Goal: Information Seeking & Learning: Learn about a topic

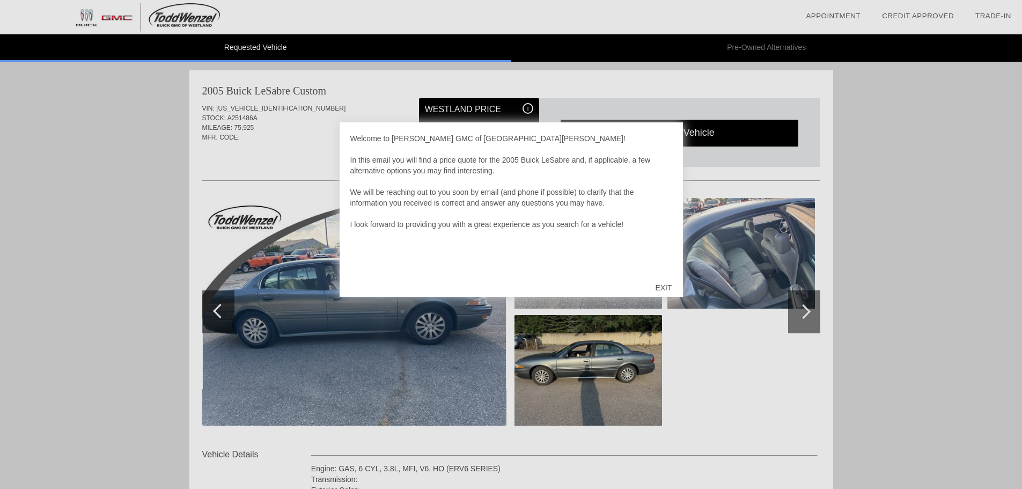
click at [668, 291] on div "EXIT" at bounding box center [663, 287] width 38 height 32
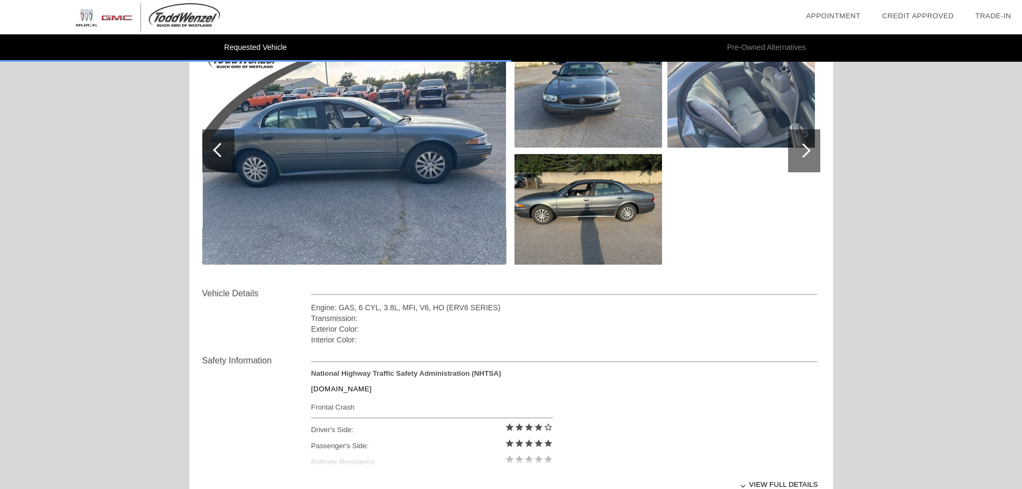
scroll to position [107, 0]
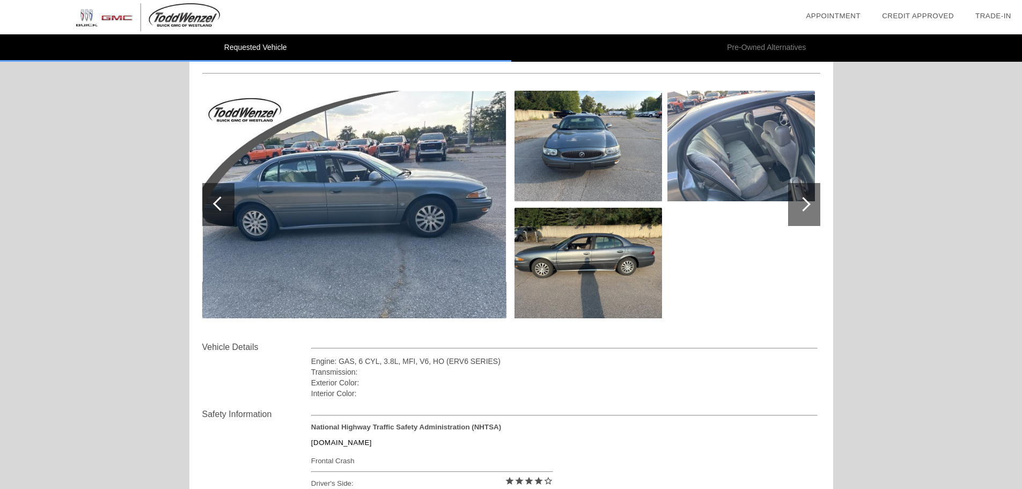
click at [796, 212] on div at bounding box center [804, 204] width 32 height 43
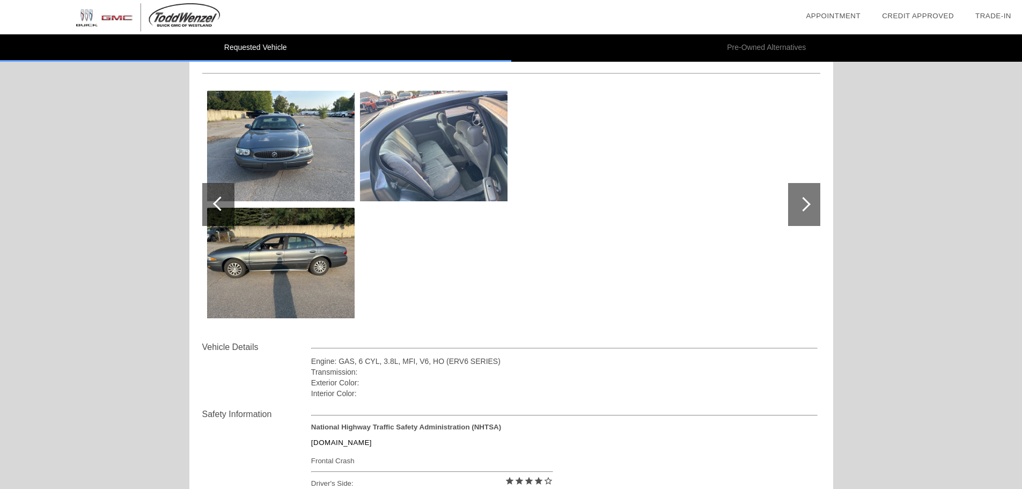
click at [224, 210] on div at bounding box center [218, 204] width 32 height 43
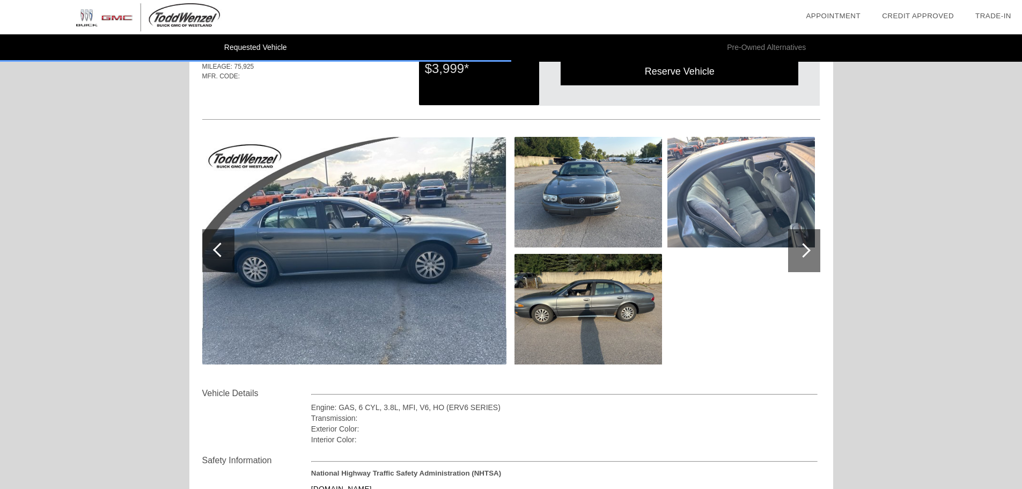
scroll to position [0, 0]
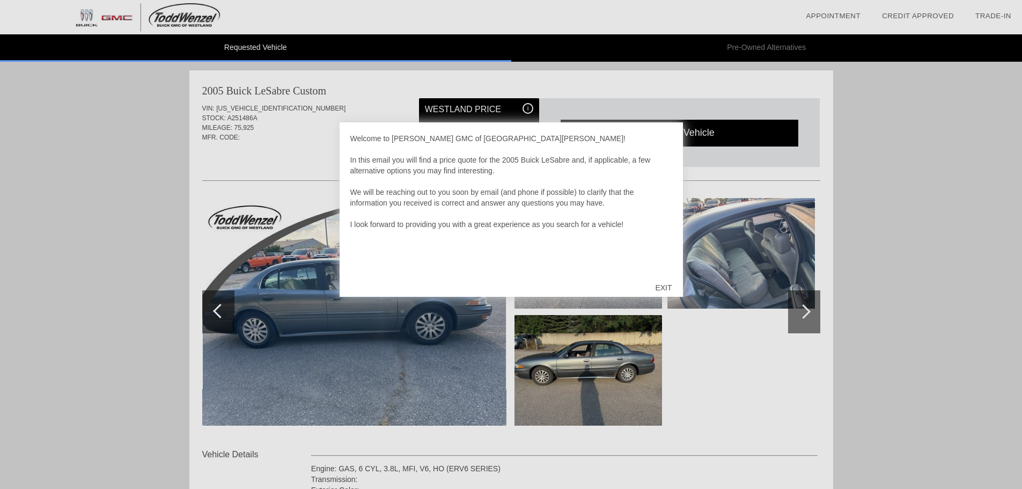
click at [658, 290] on div "EXIT" at bounding box center [663, 287] width 38 height 32
click at [661, 288] on div "EXIT" at bounding box center [663, 287] width 38 height 32
click at [666, 284] on div "EXIT" at bounding box center [663, 287] width 38 height 32
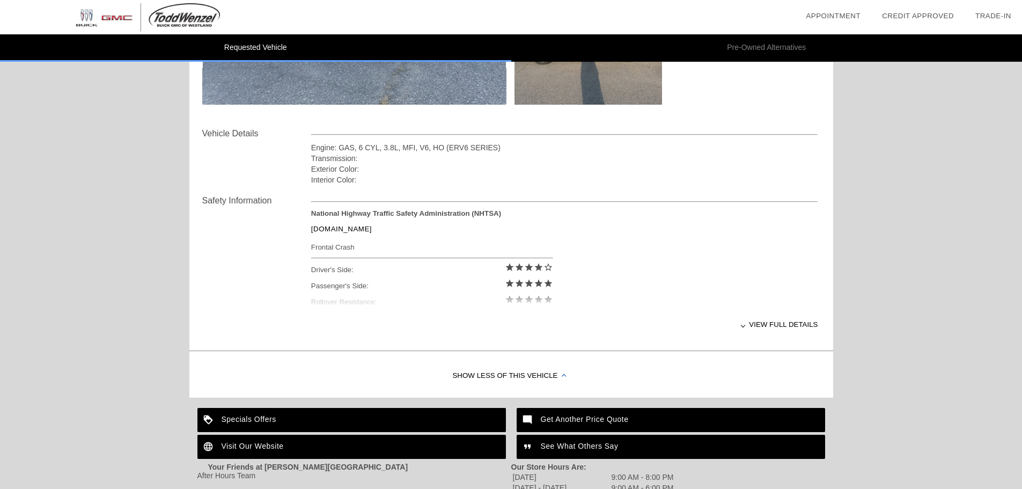
scroll to position [322, 0]
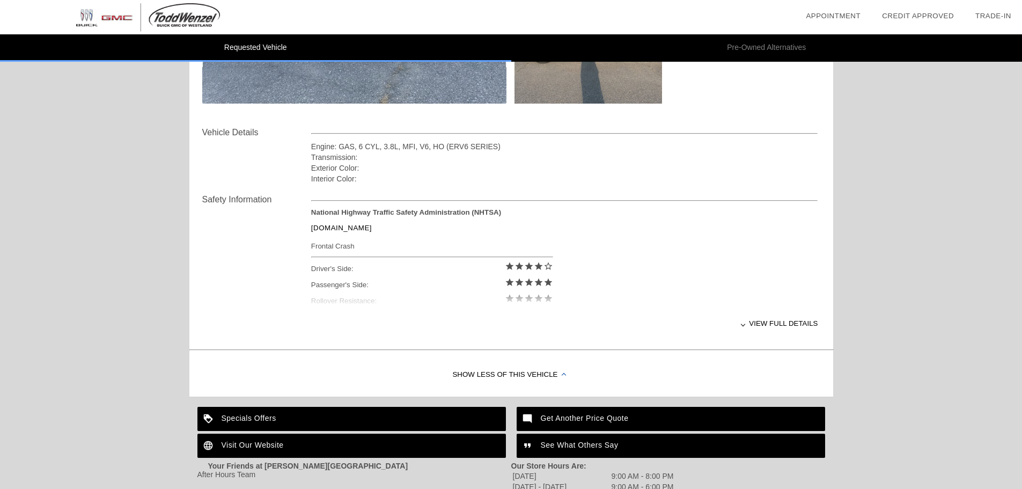
click at [759, 325] on div "View full details" at bounding box center [564, 323] width 507 height 26
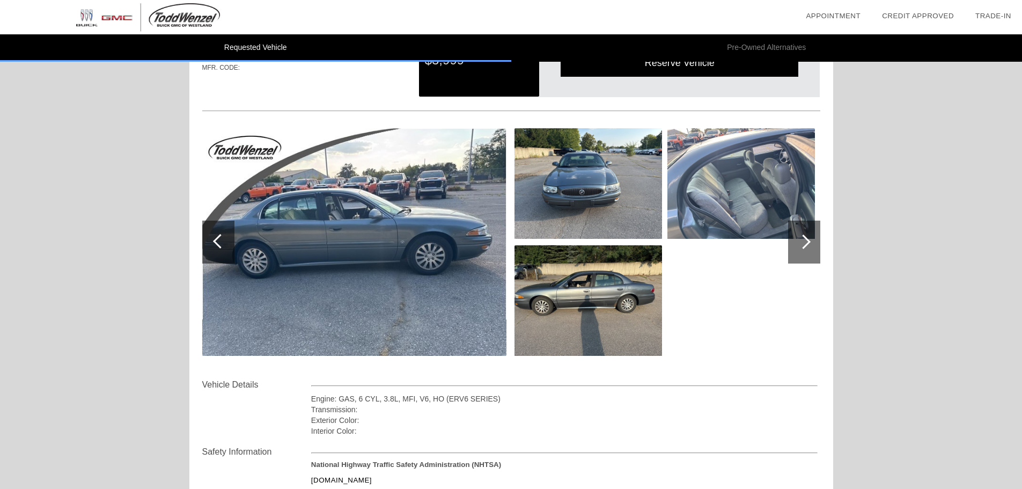
scroll to position [16, 0]
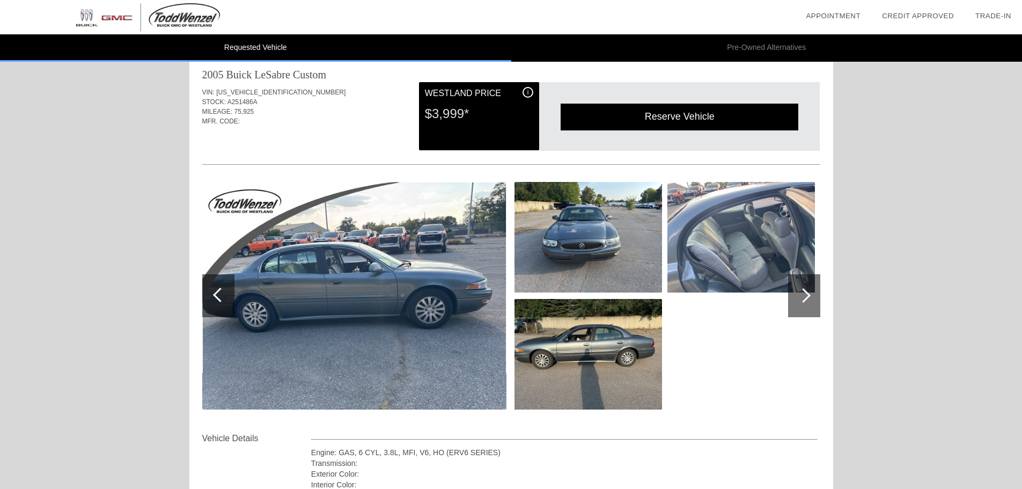
click at [556, 237] on img at bounding box center [588, 237] width 148 height 111
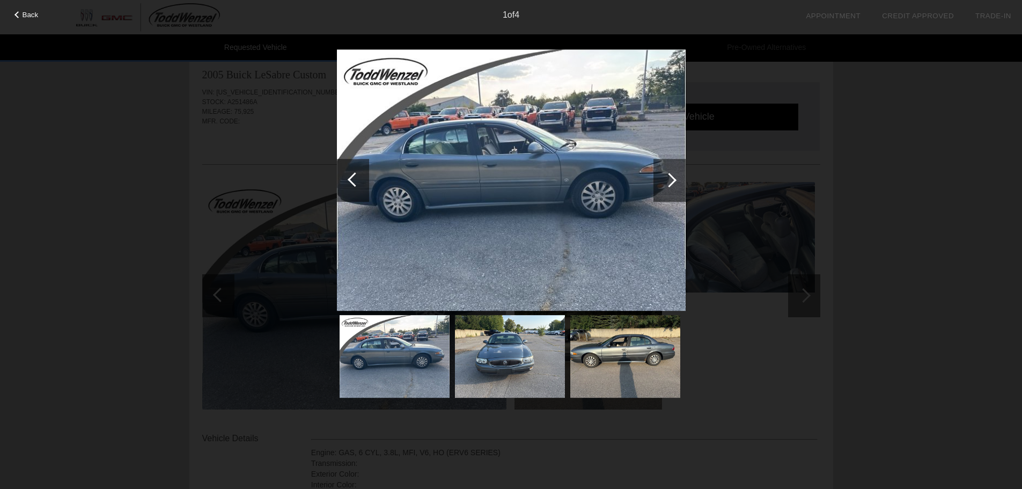
click at [666, 185] on div at bounding box center [669, 180] width 32 height 43
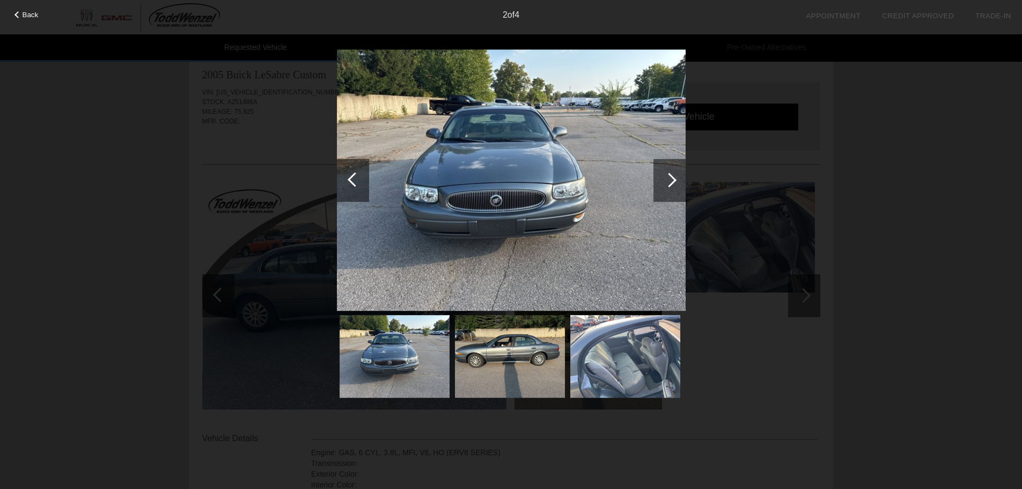
click at [666, 185] on div at bounding box center [669, 180] width 32 height 43
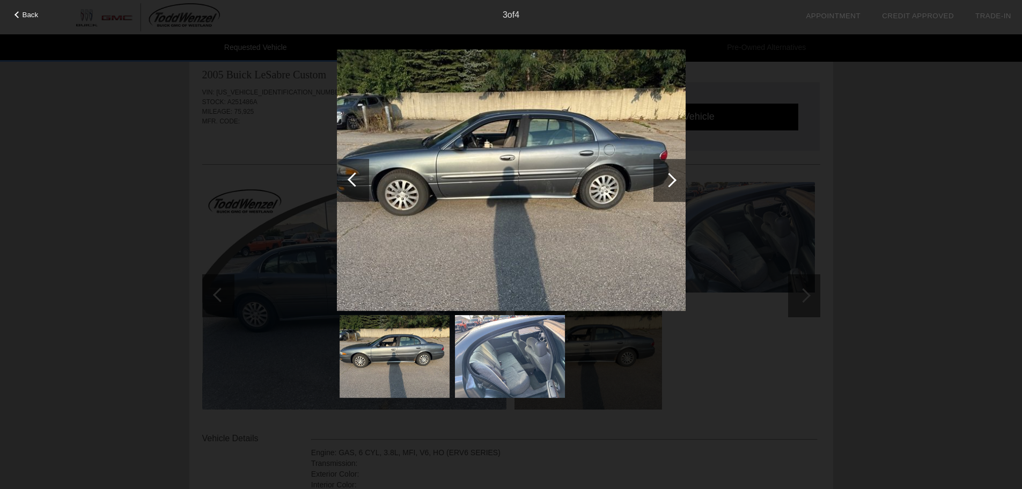
click at [666, 185] on div at bounding box center [669, 180] width 32 height 43
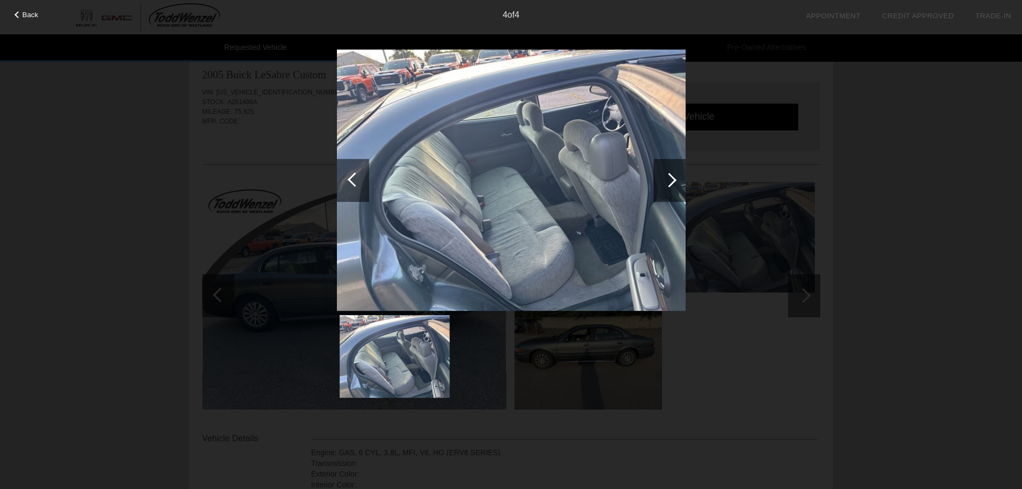
click at [666, 185] on div at bounding box center [669, 180] width 32 height 43
click at [891, 195] on div "Back 4 of 4" at bounding box center [511, 244] width 1022 height 489
click at [163, 188] on div "Back 4 of 4" at bounding box center [511, 244] width 1022 height 489
click at [21, 19] on div "4 of 4" at bounding box center [511, 10] width 1022 height 21
click at [21, 16] on div "Back" at bounding box center [27, 13] width 54 height 5
